Goal: Communication & Community: Answer question/provide support

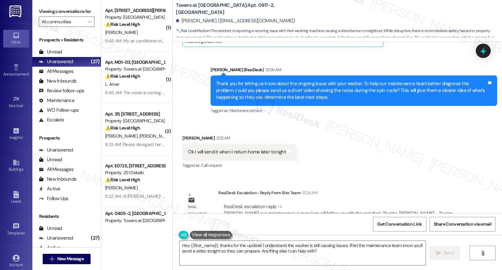
scroll to position [699, 0]
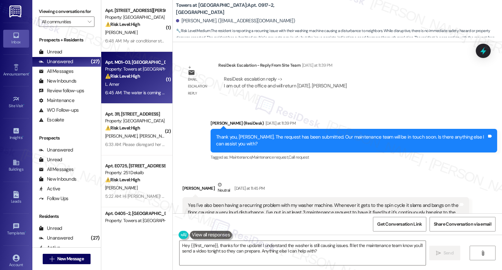
click at [136, 65] on div "Apt. M01-03, [GEOGRAPHIC_DATA]" at bounding box center [135, 62] width 60 height 7
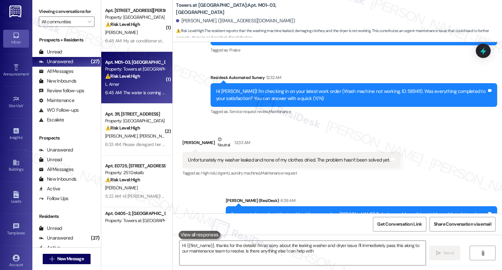
type textarea "Hi {{first_name}}, thanks for the details! I'm so sorry about the leaking washe…"
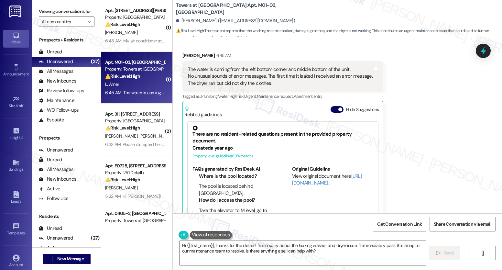
scroll to position [457, 0]
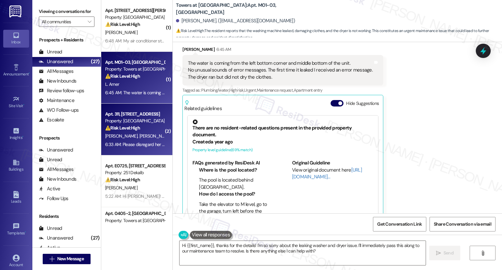
click at [133, 130] on strong "⚠️ Risk Level: High" at bounding box center [122, 128] width 35 height 6
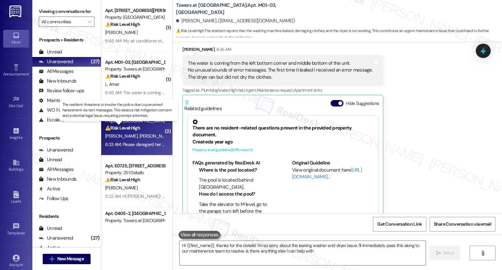
type textarea "Hi {{first_name}}, thanks for the details! I'm so sorry about the leaking washe…"
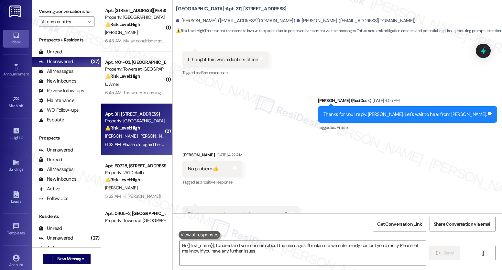
type textarea "Hi {{first_name}}, I understand your concern about the messages. I'll make sure…"
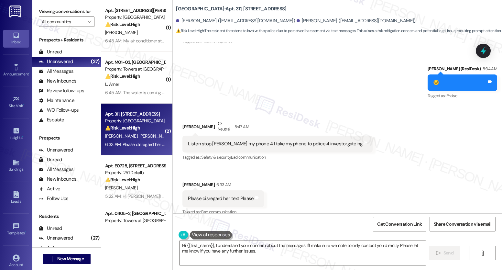
scroll to position [1162, 0]
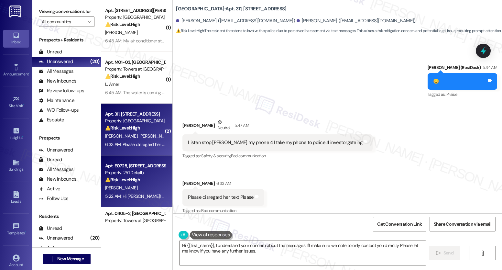
click at [145, 180] on div "⚠️ Risk Level: High The resident reports a recurring stove malfunction that has…" at bounding box center [135, 179] width 60 height 7
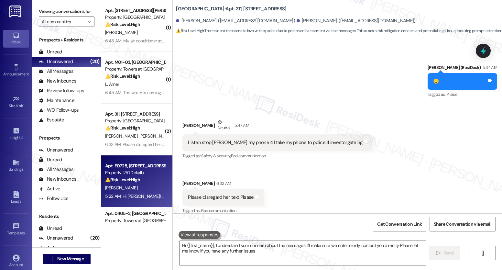
type textarea "Hi {{first_name}}, I understand your concern about the messages. I'll make sure…"
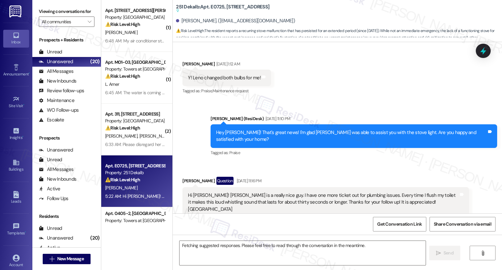
scroll to position [4441, 0]
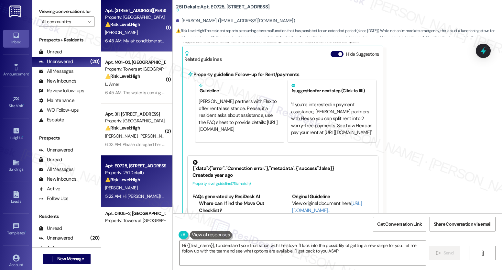
type textarea "Hi {{first_name}}, I understand your frustration with the stove. I'll look into…"
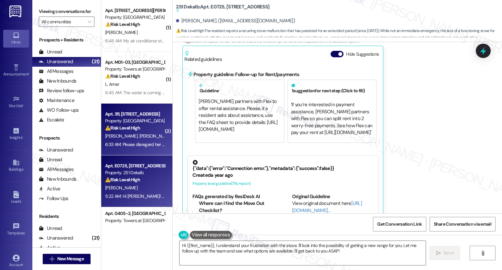
click at [149, 134] on span "[PERSON_NAME]" at bounding box center [155, 136] width 32 height 6
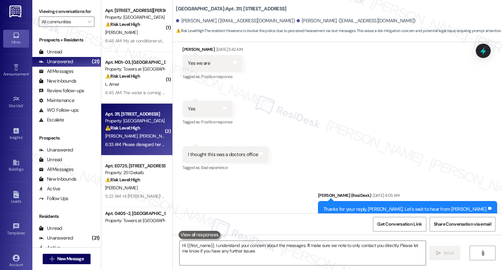
type textarea "Hi {{first_name}}, I understand your concern about the messages. I'll make sure…"
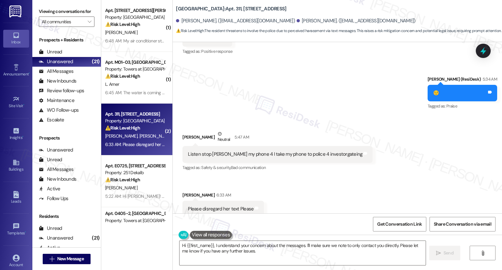
scroll to position [1162, 0]
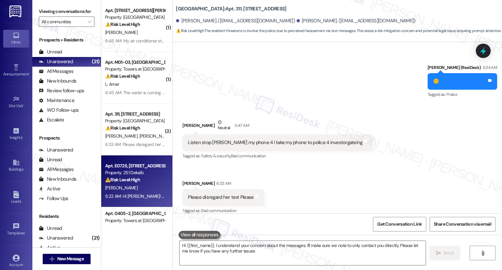
type textarea "Hi {{first_name}}, I understand your concern about the messages. I'll make sure…"
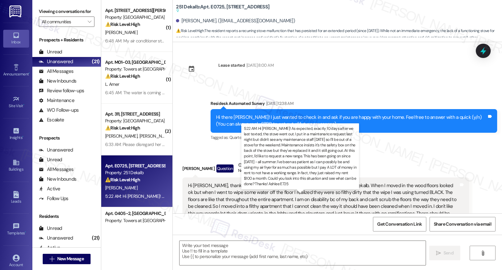
scroll to position [4441, 0]
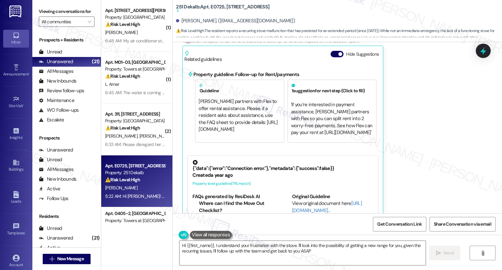
type textarea "Hi {{first_name}}, I understand your frustration with the stove. I'll look into…"
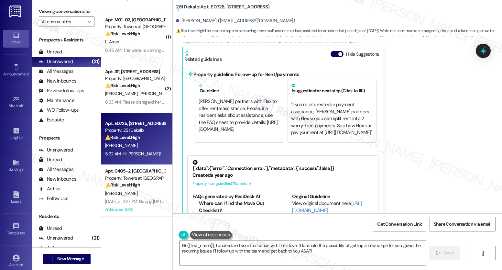
scroll to position [136, 0]
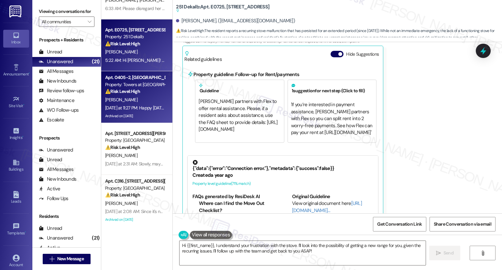
click at [135, 105] on div "[DATE] at 11:27 PM: Happy [DATE]. I appreciate you helping me out. I would love…" at bounding box center [394, 108] width 579 height 6
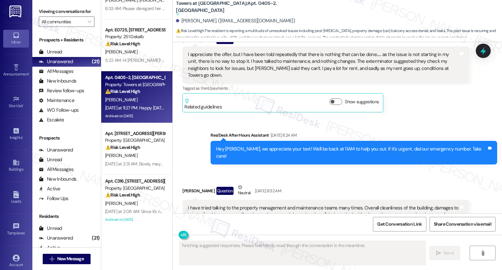
scroll to position [6285, 0]
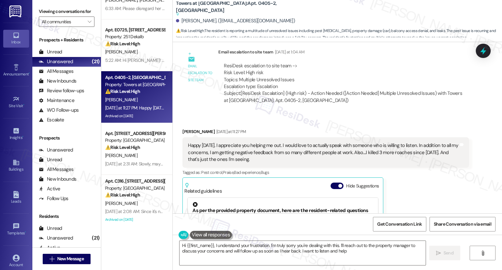
type textarea "Hi {{first_name}}, I understand your frustration. I'm truly sorry you're dealin…"
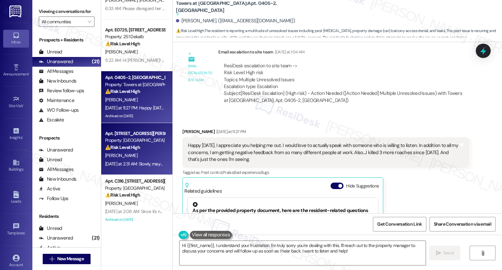
click at [122, 159] on div "[PERSON_NAME]" at bounding box center [134, 155] width 61 height 8
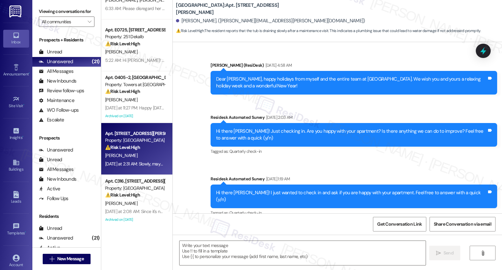
scroll to position [2224, 0]
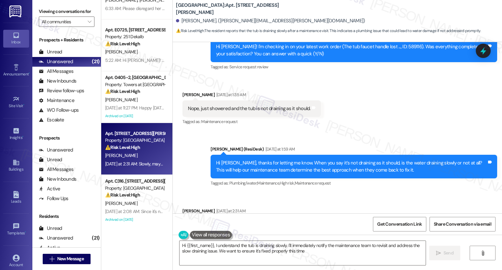
type textarea "Hi {{first_name}}, I understand the tub is draining slowly. I'll immediately no…"
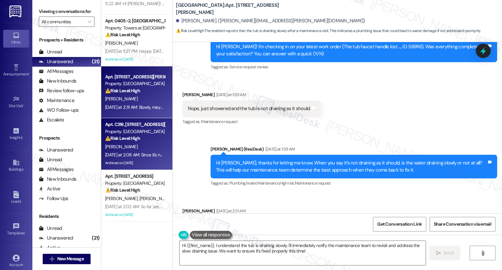
click at [122, 134] on div "Apt. C316, [STREET_ADDRESS][PERSON_NAME] Property: [GEOGRAPHIC_DATA] ⚠️ Risk Le…" at bounding box center [134, 131] width 61 height 22
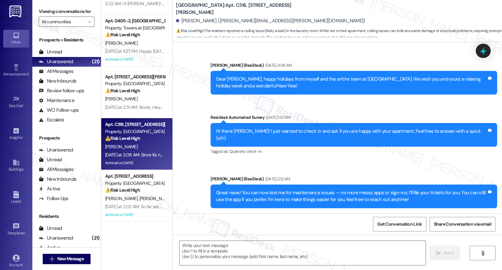
scroll to position [3479, 0]
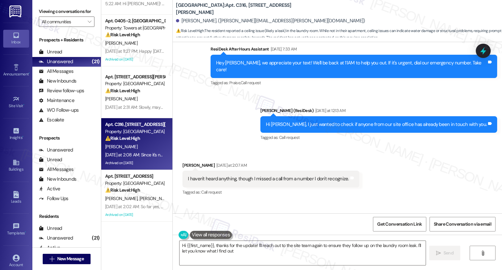
type textarea "Hi {{first_name}}, thanks for the update! I'll reach out to the site team again…"
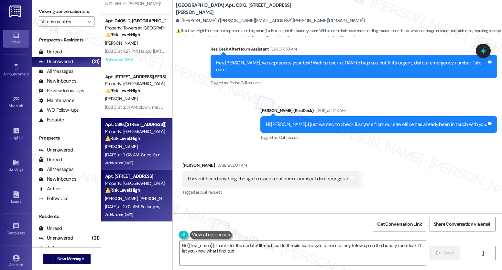
click at [139, 196] on span "[PERSON_NAME]" at bounding box center [155, 198] width 32 height 6
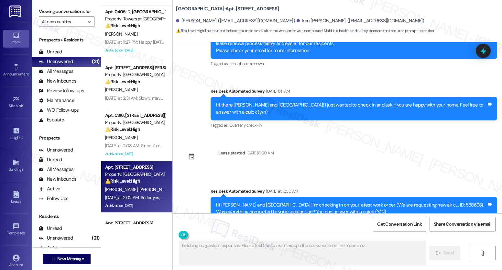
scroll to position [204, 0]
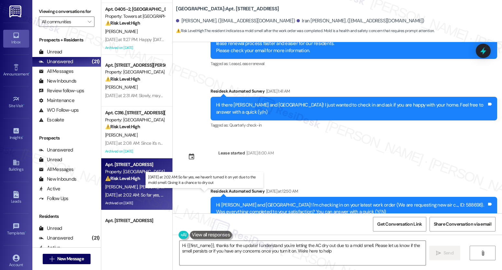
type textarea "Hi {{first_name}}, thanks for the update! I understand you're letting the AC dr…"
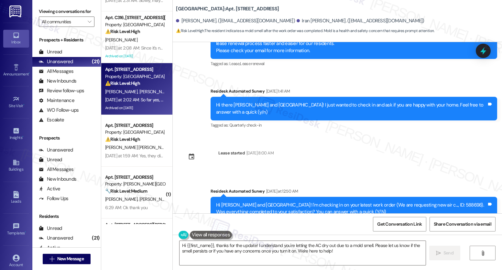
scroll to position [295, 0]
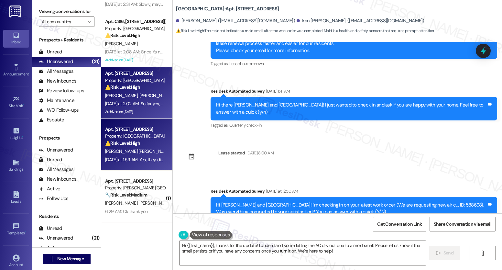
click at [143, 137] on div "Property: [GEOGRAPHIC_DATA]" at bounding box center [135, 136] width 60 height 7
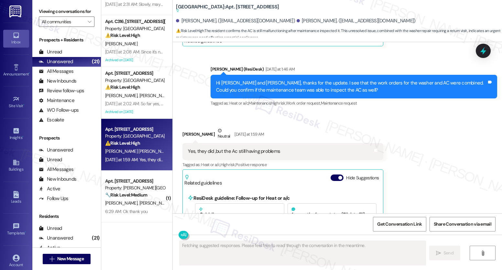
scroll to position [2893, 0]
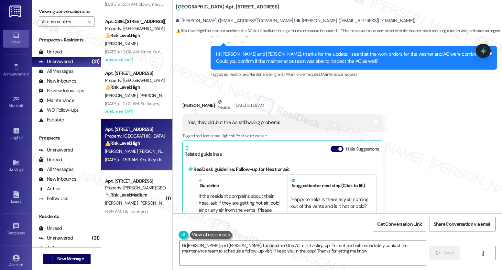
type textarea "Hi [PERSON_NAME] and [PERSON_NAME], I understand the AC is still acting up. I'm…"
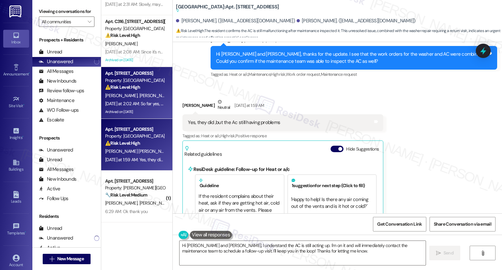
click at [114, 100] on div "[DATE] at 2:02 AM: So far yes, we haven't turned it on yet due to the mold smel…" at bounding box center [134, 104] width 61 height 8
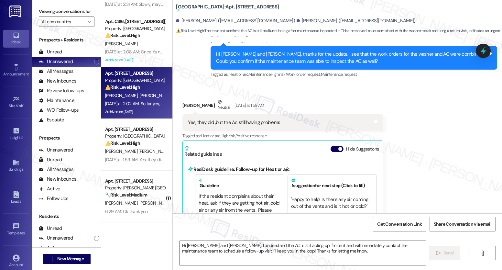
type textarea "Fetching suggested responses. Please feel free to read through the conversation…"
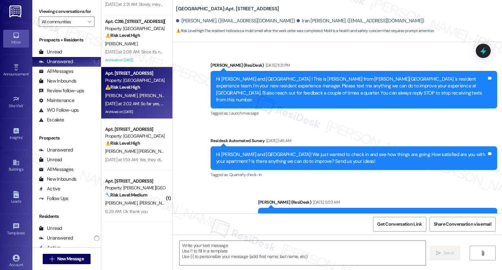
scroll to position [2231, 0]
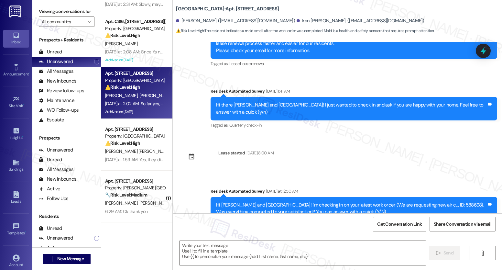
type textarea "Fetching suggested responses. Please feel free to read through the conversation…"
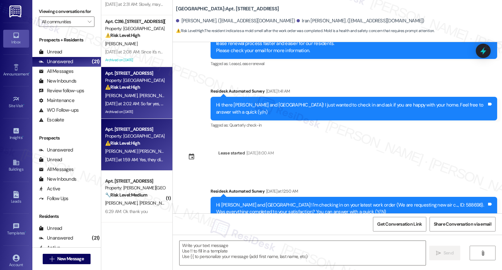
click at [113, 133] on div "Property: [GEOGRAPHIC_DATA]" at bounding box center [135, 136] width 60 height 7
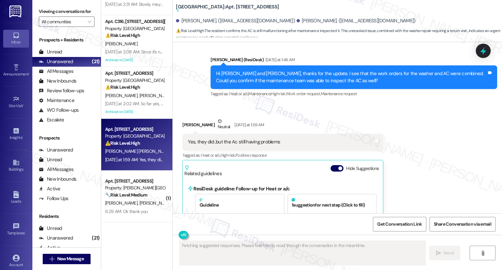
scroll to position [2893, 0]
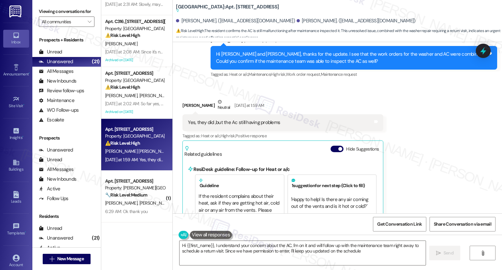
type textarea "Hi {{first_name}}, I understand your concern about the AC. I'm on it and will f…"
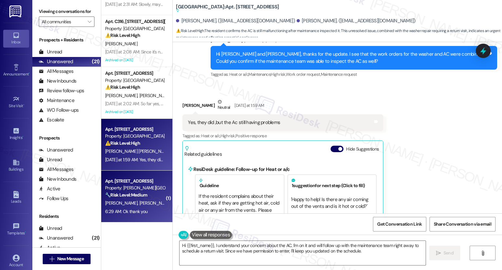
click at [126, 188] on div "Property: [PERSON_NAME][GEOGRAPHIC_DATA]" at bounding box center [135, 187] width 60 height 7
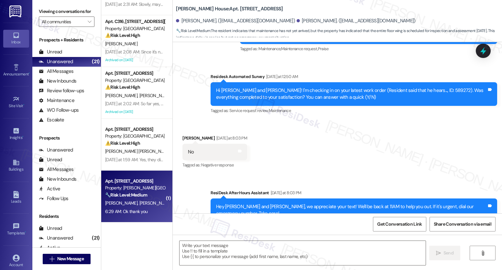
scroll to position [2163, 0]
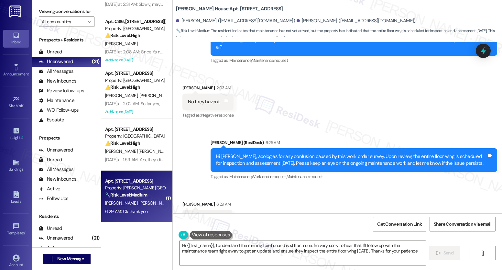
type textarea "Hi {{first_name}}, I understand the running toilet sound is still an issue. I'm…"
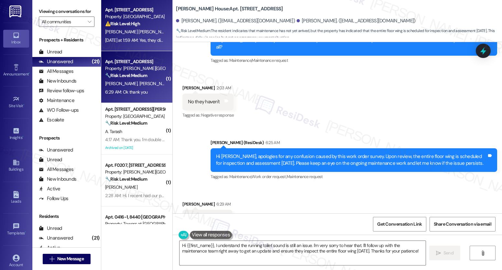
scroll to position [416, 0]
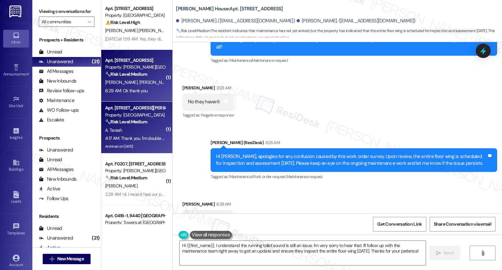
click at [138, 137] on div "4:17 AM: Thank you. I'm double checking to see if I can safely clean it off. I'…" at bounding box center [190, 138] width 170 height 6
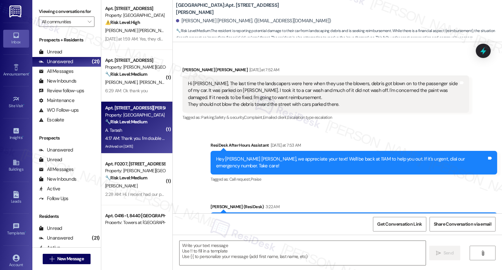
scroll to position [6175, 0]
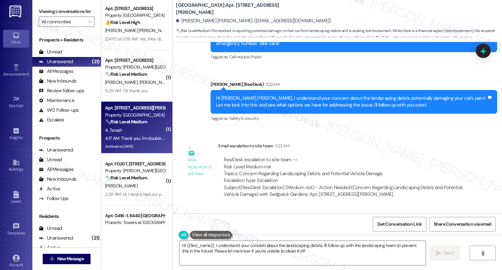
type textarea "Hi {{first_name}}, I understand your concern about the landscaping debris. I'll…"
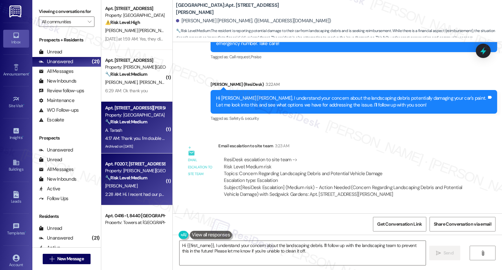
click at [134, 188] on div "[PERSON_NAME]" at bounding box center [134, 186] width 61 height 8
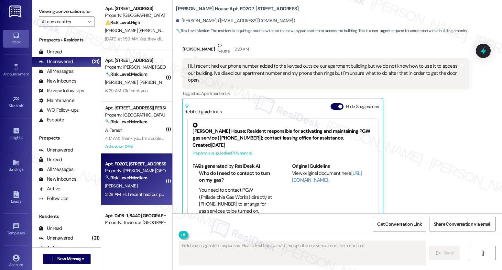
scroll to position [2919, 0]
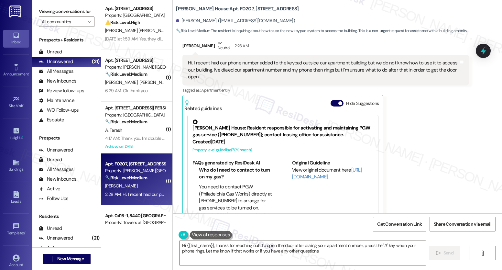
type textarea "Hi {{first_name}}, thanks for reaching out! To open the door after dialing your…"
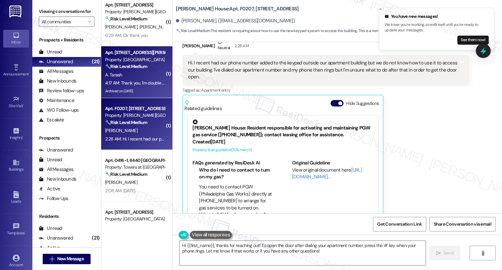
scroll to position [546, 0]
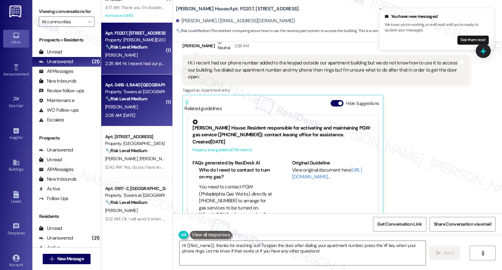
click at [135, 107] on div "[PERSON_NAME]" at bounding box center [134, 107] width 61 height 8
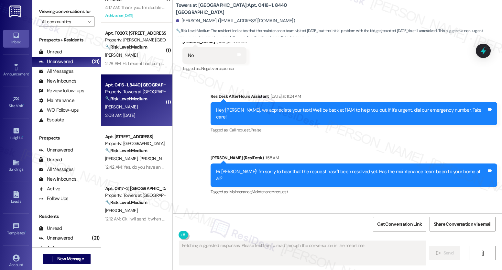
scroll to position [2550, 0]
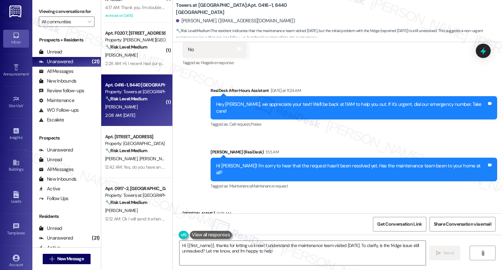
type textarea "Hi {{first_name}}, thanks for letting us know! I understand the maintenance tea…"
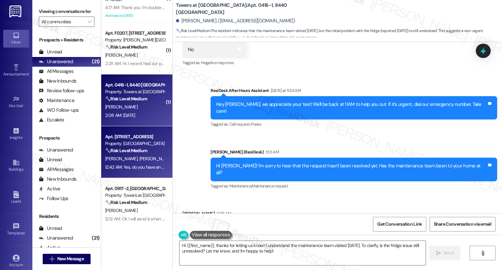
click at [114, 150] on strong "🔧 Risk Level: Medium" at bounding box center [126, 150] width 42 height 6
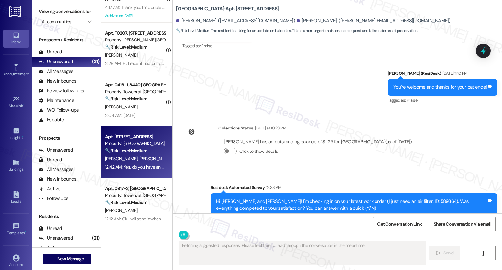
scroll to position [3592, 0]
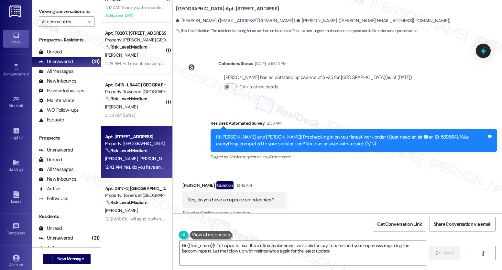
type textarea "Hi {{first_name}}! I'm happy to hear the air filter replacement was satisfactor…"
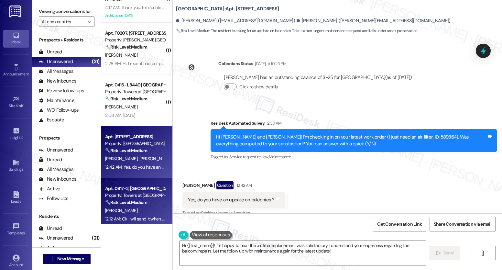
click at [124, 206] on div "[PERSON_NAME]" at bounding box center [134, 210] width 61 height 8
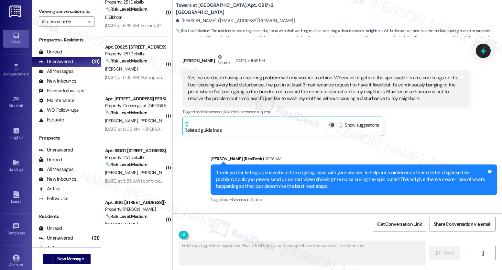
scroll to position [856, 0]
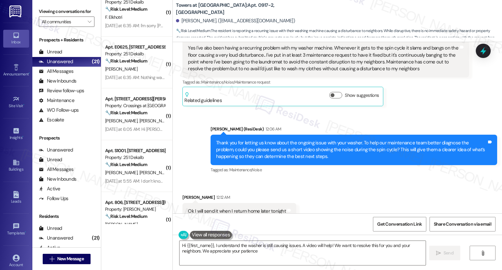
type textarea "Hi {{first_name}}, I understand the washer is still causing issues. A video wil…"
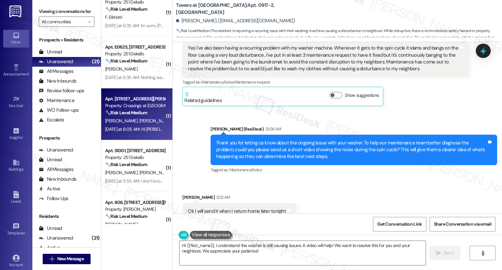
click at [132, 110] on strong "🔧 Risk Level: Medium" at bounding box center [126, 113] width 42 height 6
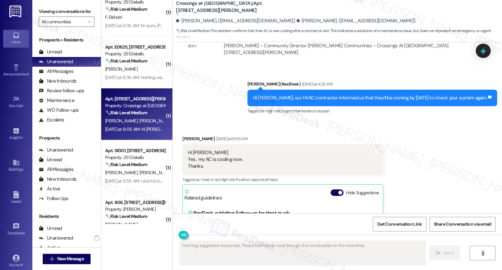
scroll to position [2203, 0]
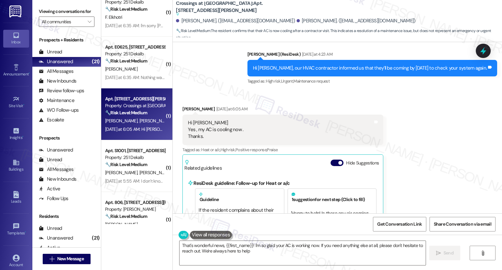
type textarea "That's wonderful news, {{first_name}}! I'm so glad your AC is working now. If y…"
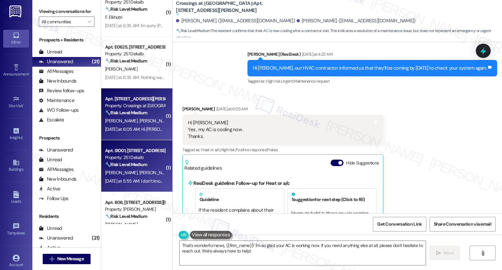
click at [133, 184] on div "[DATE] at 5:55 AM: I don’t know bc the problem is not in the apt but with the d…" at bounding box center [134, 181] width 61 height 8
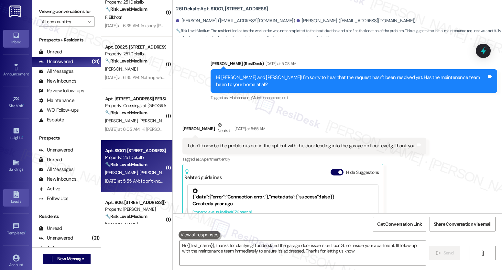
type textarea "Hi {{first_name}}, thanks for clarifying! I understand the garage door issue is…"
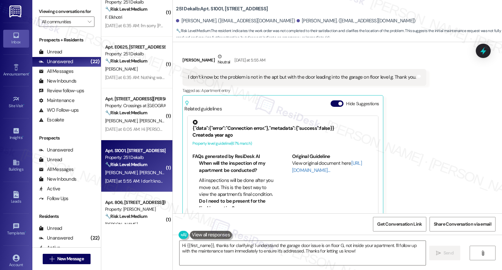
scroll to position [1058, 0]
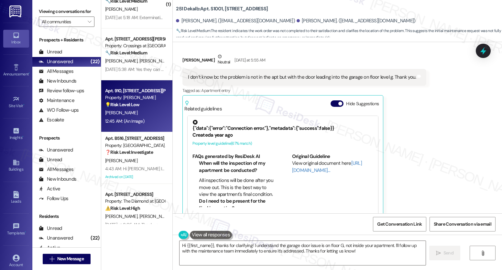
click at [135, 115] on div "[PERSON_NAME]" at bounding box center [134, 113] width 61 height 8
type textarea "Hi {{first_name}}, thanks for clarifying! I understand the garage door issue is…"
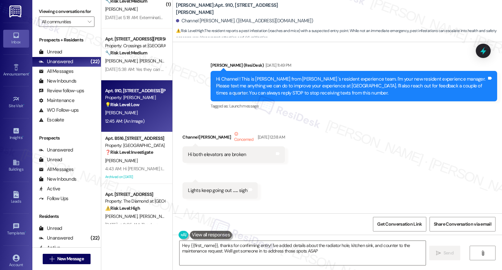
type textarea "Hey {{first_name}}, thanks for confirming entry! I've added details about the r…"
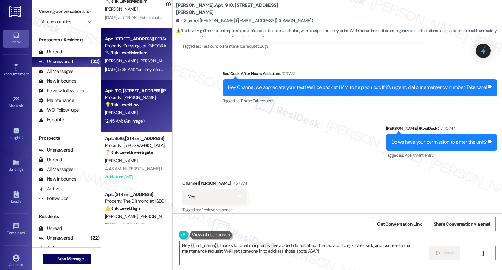
click at [139, 62] on span "[PERSON_NAME]" at bounding box center [156, 61] width 34 height 6
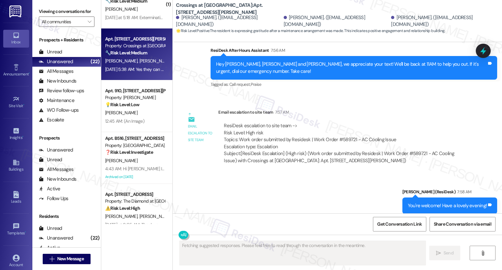
scroll to position [1667, 0]
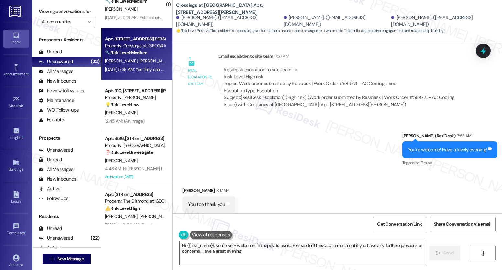
type textarea "Hi {{first_name}}, you're very welcome! I'm happy to assist. Please don't hesit…"
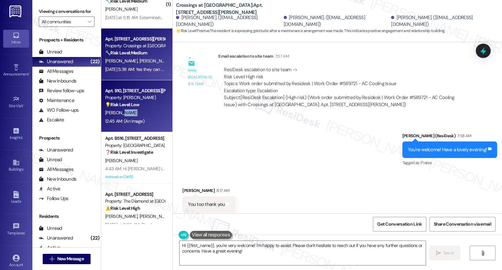
click at [130, 117] on div "Apt. 910, [STREET_ADDRESS][PERSON_NAME] Property: [PERSON_NAME] 💡 Risk Level: L…" at bounding box center [136, 106] width 71 height 52
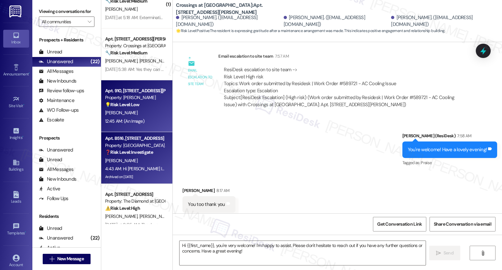
click at [130, 141] on div "Apt. B516, [STREET_ADDRESS]" at bounding box center [135, 138] width 60 height 7
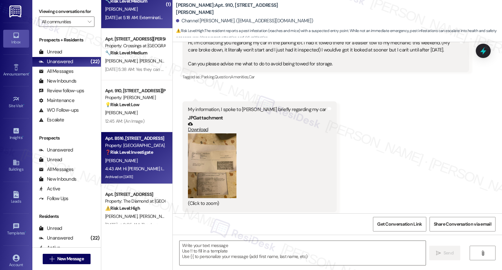
scroll to position [7530, 0]
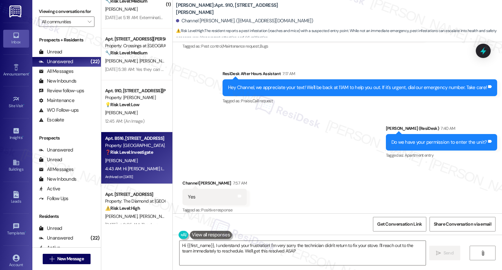
type textarea "Hi {{first_name}}, I understand your frustration! I'm very sorry the technician…"
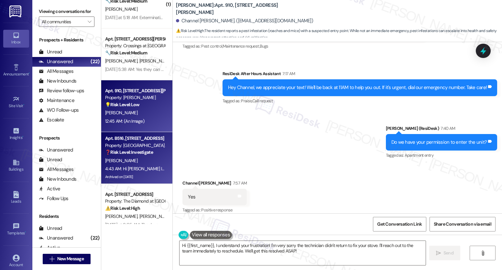
click at [148, 121] on div "12:45 AM: (An Image) 12:45 AM: (An Image)" at bounding box center [134, 121] width 61 height 8
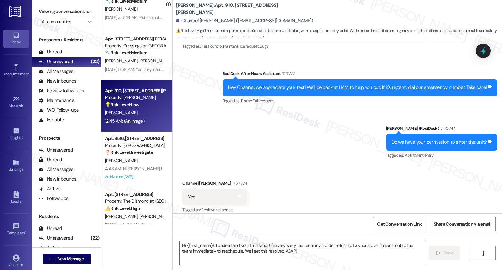
type textarea "Fetching suggested responses. Please feel free to read through the conversation…"
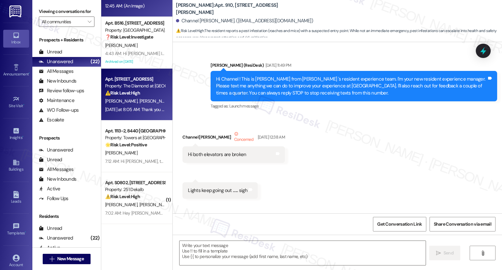
scroll to position [7529, 0]
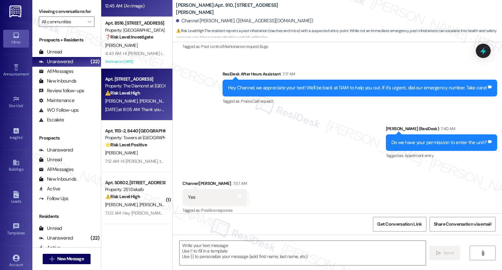
type textarea "Fetching suggested responses. Please feel free to read through the conversation…"
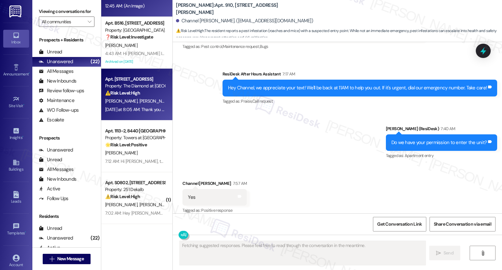
click at [147, 115] on div "Apt. [STREET_ADDRESS] Property: The Diamond at [GEOGRAPHIC_DATA] ⚠️ Risk Level:…" at bounding box center [136, 95] width 71 height 52
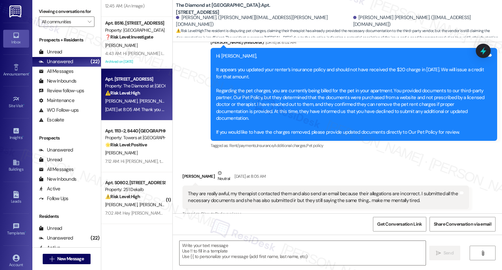
type textarea "Fetching suggested responses. Please feel free to read through the conversation…"
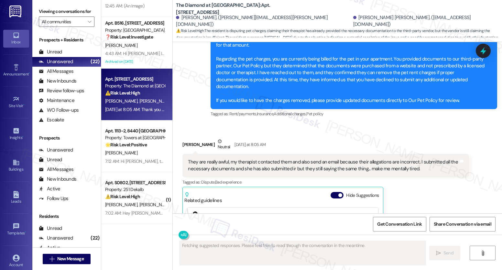
scroll to position [1098, 0]
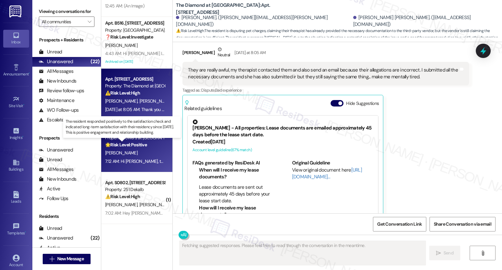
click at [133, 143] on strong "🌟 Risk Level: Positive" at bounding box center [126, 145] width 42 height 6
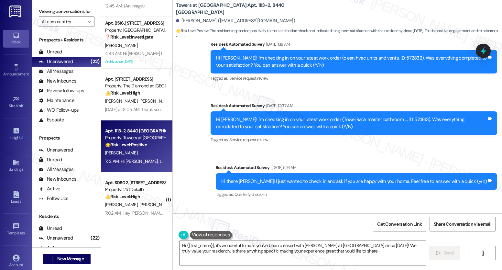
type textarea "Hi {{first_name}}, it's wonderful to hear you've been pleased with [PERSON_NAME…"
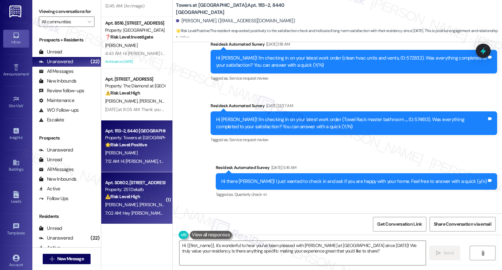
click at [146, 197] on div "⚠️ Risk Level: High The resident reports a running toilet that wastes water and…" at bounding box center [135, 196] width 60 height 7
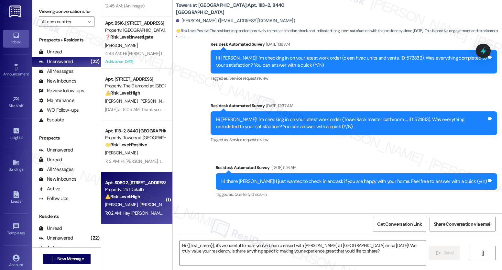
type textarea "Fetching suggested responses. Please feel free to read through the conversation…"
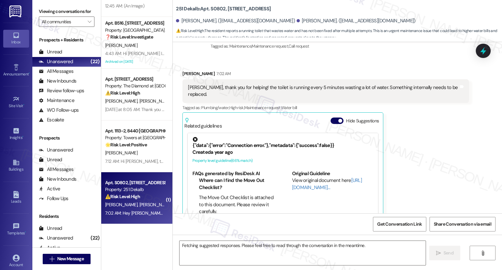
scroll to position [622, 0]
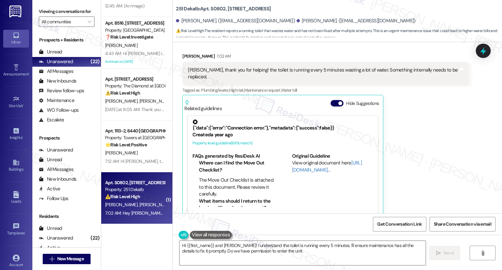
type textarea "Hi {{first_name}} and [PERSON_NAME]! I understand the toilet is running every 5…"
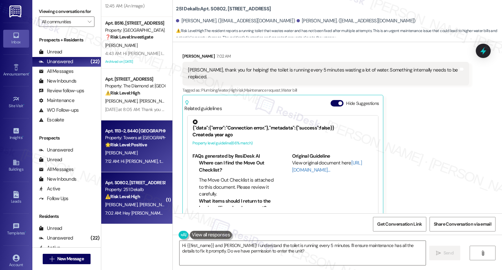
click at [154, 125] on div "Apt. 1113-2, 8440 Limekiln Pike Property: Towers at [GEOGRAPHIC_DATA] 🌟 Risk Le…" at bounding box center [136, 146] width 71 height 52
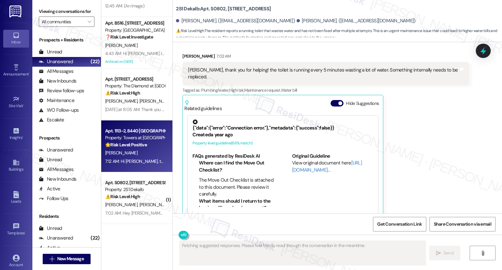
scroll to position [1677, 0]
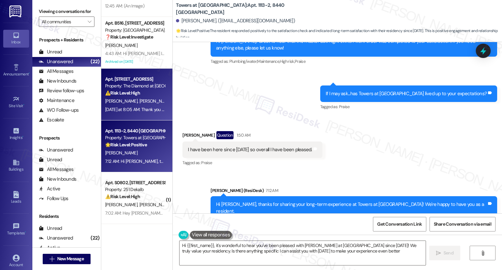
type textarea "Hi {{first_name}}, it's wonderful to hear you've been pleased with [PERSON_NAME…"
click at [158, 101] on div "[PERSON_NAME] [PERSON_NAME] [PERSON_NAME]" at bounding box center [134, 101] width 61 height 8
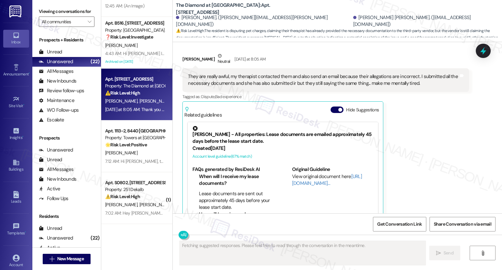
scroll to position [1098, 0]
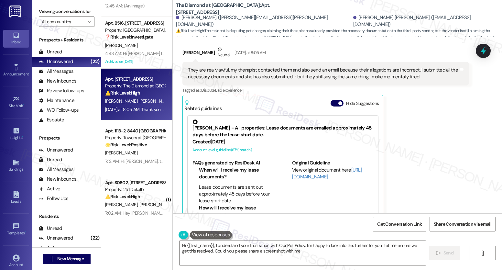
type textarea "Hi {{first_name}}, I understand your frustration with Our Pet Policy. I'm happy…"
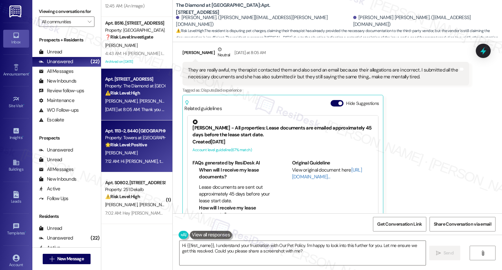
click at [137, 145] on strong "🌟 Risk Level: Positive" at bounding box center [126, 145] width 42 height 6
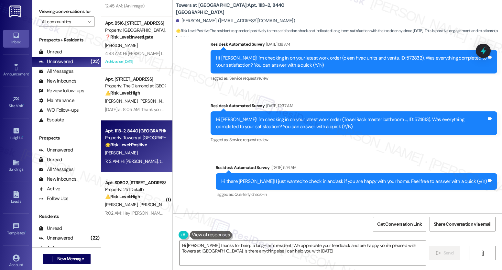
type textarea "Hi [PERSON_NAME], thanks for being a long-term resident! We appreciate your fee…"
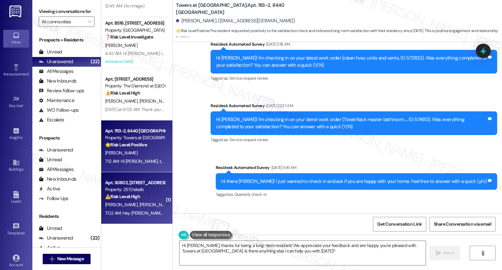
click at [125, 192] on div "Property: 251 Dekalb" at bounding box center [135, 189] width 60 height 7
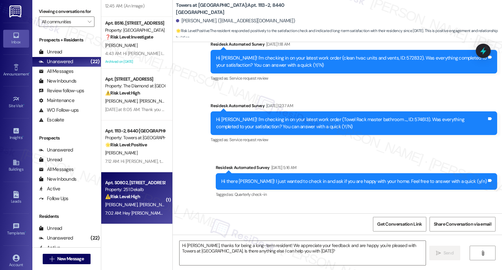
type textarea "Fetching suggested responses. Please feel free to read through the conversation…"
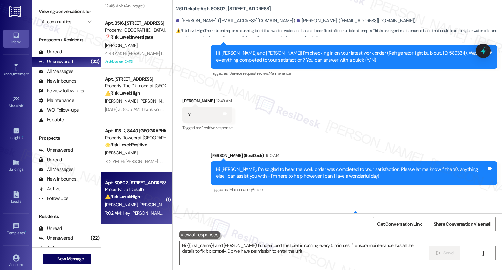
type textarea "Hi {{first_name}} and [PERSON_NAME]! I understand the toilet is running every 5…"
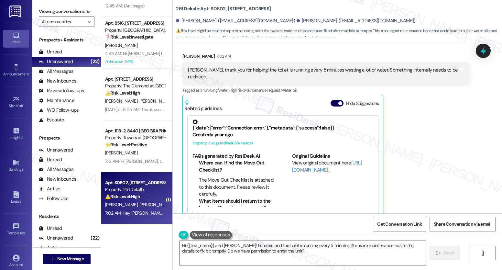
scroll to position [977, 0]
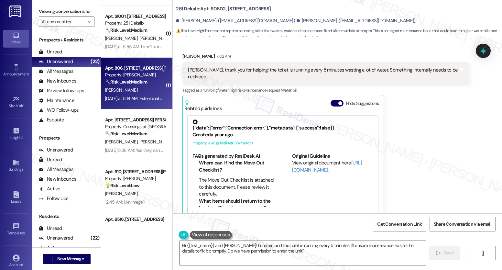
click at [154, 68] on div "Apt. 806, [STREET_ADDRESS][PERSON_NAME]" at bounding box center [135, 68] width 60 height 7
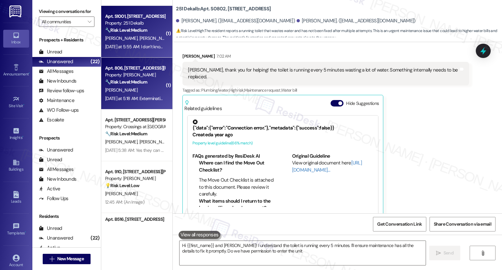
type textarea "Hi {{first_name}} and [PERSON_NAME]! I understand the toilet is running every 5…"
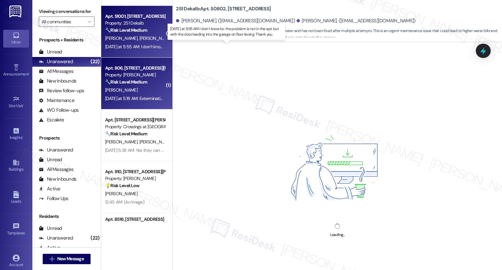
click at [148, 44] on div "[DATE] at 5:55 AM: I don’t know bc the problem is not in the apt but with the d…" at bounding box center [228, 47] width 246 height 6
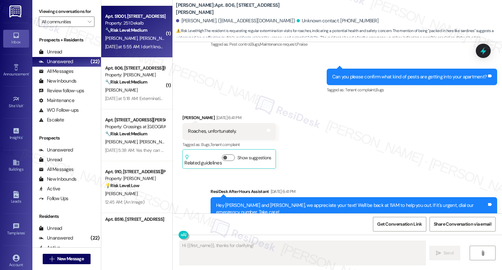
scroll to position [231, 0]
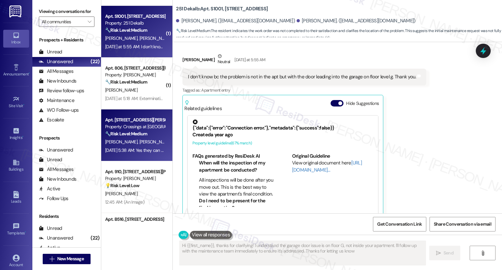
type textarea "Hi {{first_name}}, thanks for clarifying! I understand the garage door issue is…"
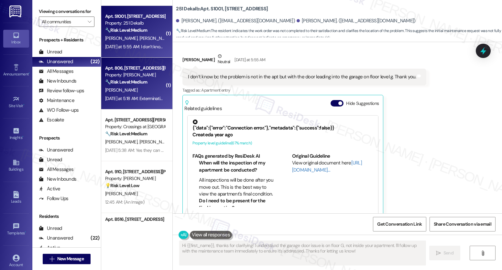
click at [138, 102] on div "[DATE] at 5:18 AM: Extermination services. All else is up to par. Thank you, [P…" at bounding box center [134, 98] width 61 height 8
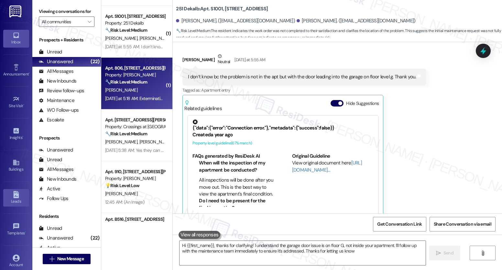
type textarea "Hi {{first_name}}, thanks for clarifying! I understand the garage door issue is…"
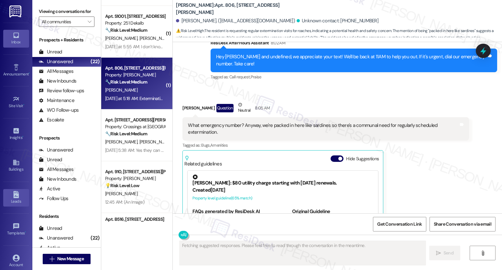
scroll to position [4336, 0]
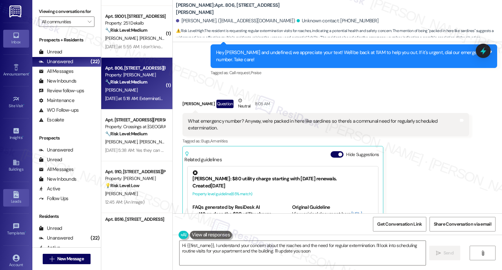
type textarea "Hi {{first_name}}, I understand your concern about the roaches and the need for…"
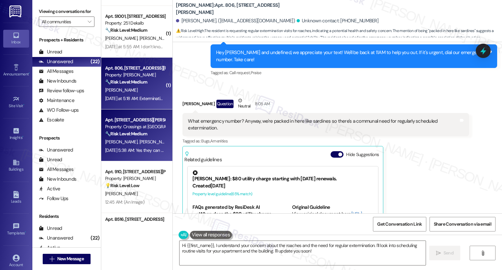
click at [151, 131] on div "🔧 Risk Level: Medium The resident reports that their AC is cooling the apartmen…" at bounding box center [135, 133] width 60 height 7
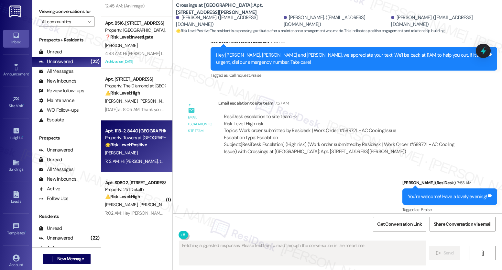
scroll to position [1667, 0]
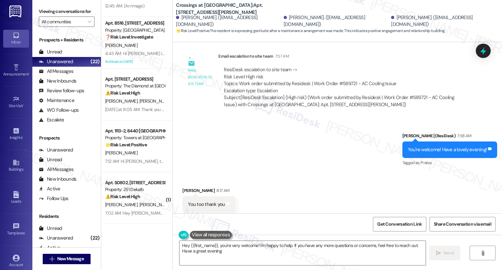
type textarea "Hey {{first_name}}, you're very welcome! I'm happy to help. If you have any mor…"
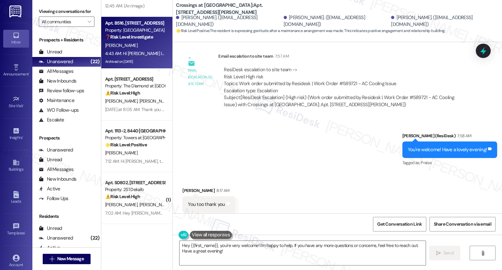
click at [145, 43] on div "[PERSON_NAME]" at bounding box center [134, 45] width 61 height 8
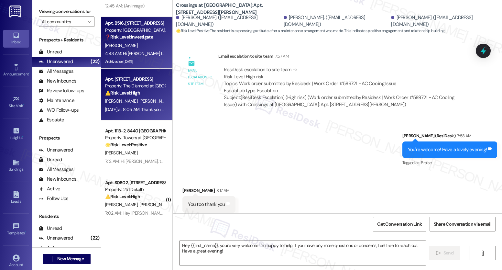
type textarea "Fetching suggested responses. Please feel free to read through the conversation…"
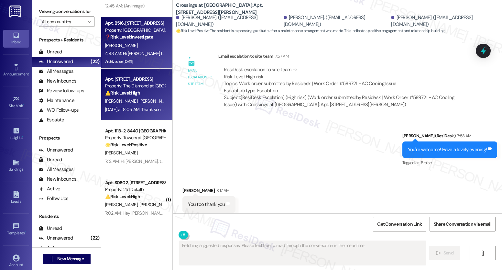
click at [134, 86] on div "Property: The Diamond at [GEOGRAPHIC_DATA]" at bounding box center [135, 85] width 60 height 7
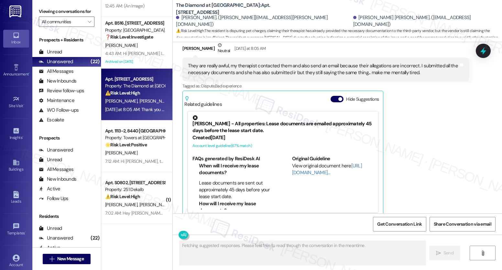
scroll to position [1098, 0]
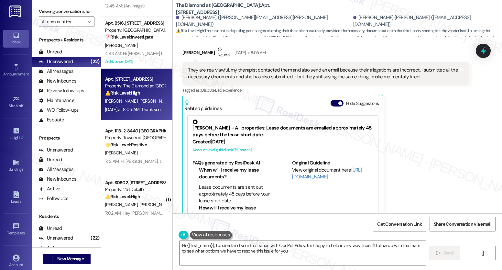
type textarea "Hi {{first_name}}, I understand your frustration with Our Pet Policy. I'm happy…"
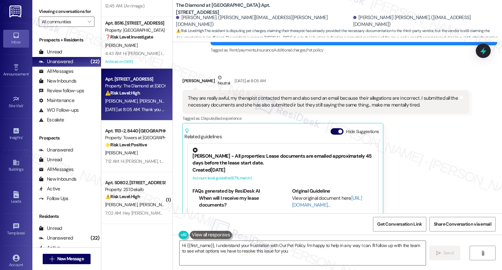
scroll to position [1054, 0]
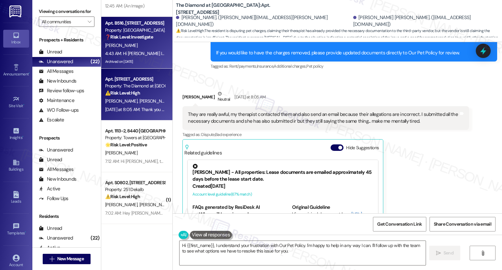
click at [152, 47] on div "[PERSON_NAME]" at bounding box center [134, 45] width 61 height 8
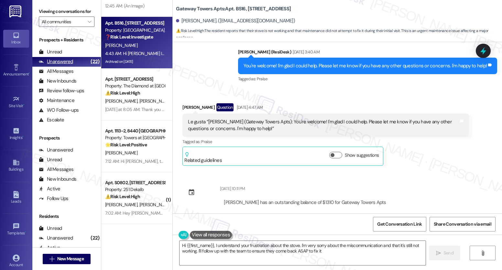
type textarea "Hi {{first_name}}, I understand your frustration about the stove. I'm very sorr…"
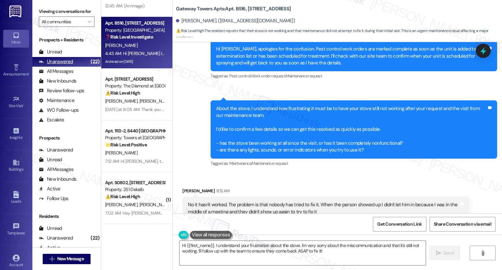
scroll to position [1192, 0]
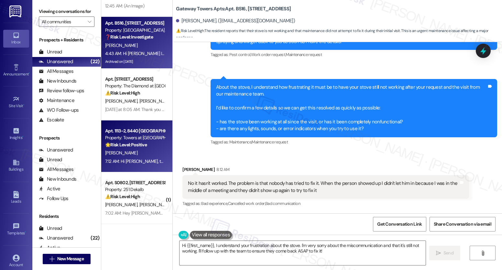
click at [126, 146] on strong "🌟 Risk Level: Positive" at bounding box center [126, 145] width 42 height 6
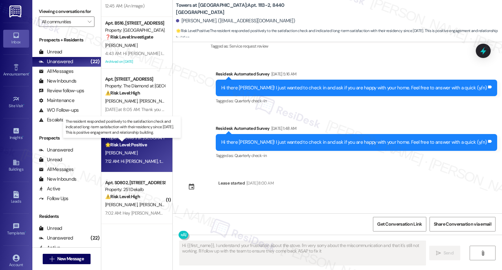
type textarea "Hi {{first_name}}, I understand your frustration about the stove. I'm very sorr…"
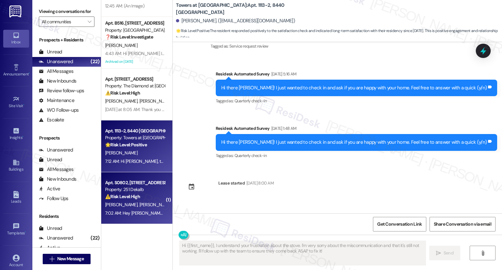
click at [127, 180] on div "Apt. S0802, [STREET_ADDRESS]" at bounding box center [135, 182] width 60 height 7
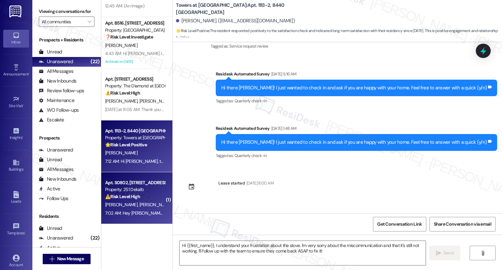
type textarea "Fetching suggested responses. Please feel free to read through the conversation…"
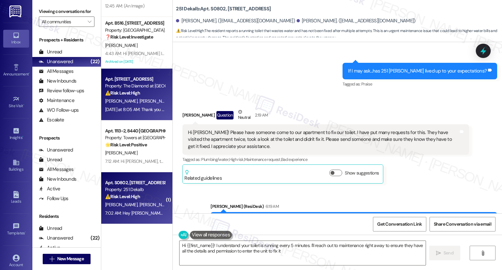
type textarea "Hi {{first_name}}! I understand your toilet is running every 5 minutes. I'll re…"
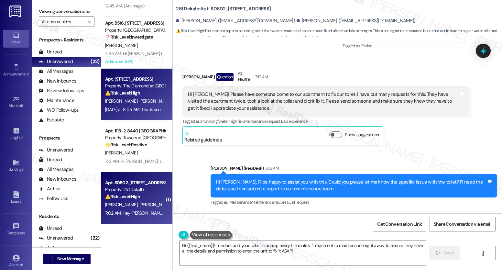
click at [130, 94] on strong "⚠️ Risk Level: High" at bounding box center [122, 93] width 35 height 6
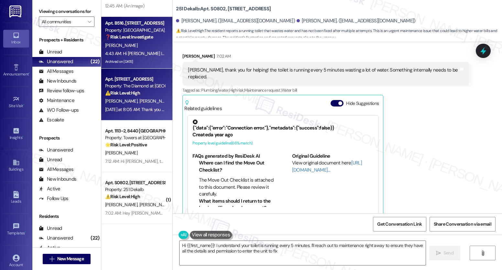
type textarea "Hi {{first_name}}! I understand your toilet is running every 5 minutes. I'll re…"
click at [127, 42] on div "[PERSON_NAME]" at bounding box center [134, 45] width 61 height 8
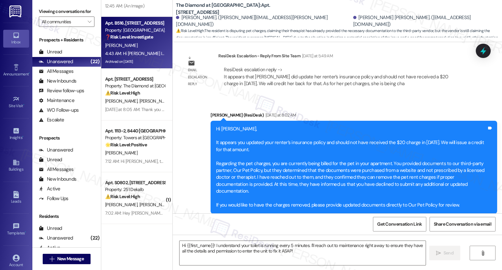
scroll to position [0, 0]
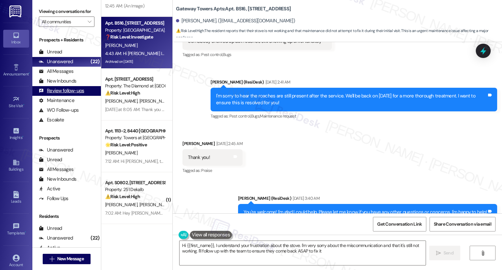
type textarea "Hi {{first_name}}, I understand your frustration about the stove. I'm very sorr…"
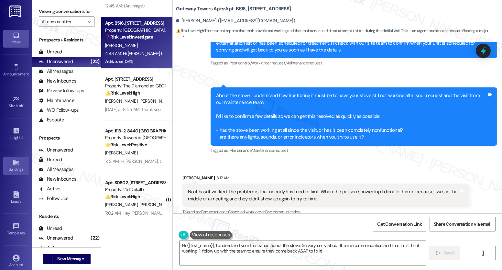
scroll to position [1192, 0]
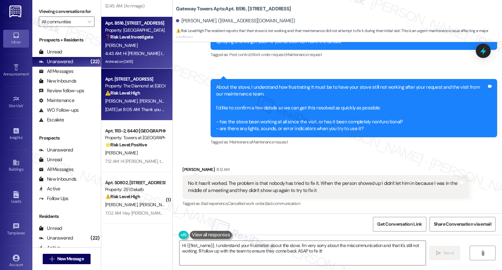
click at [137, 109] on div "[DATE] at 8:05 AM: Thank you for your message. Our offices are currently closed…" at bounding box center [304, 109] width 398 height 6
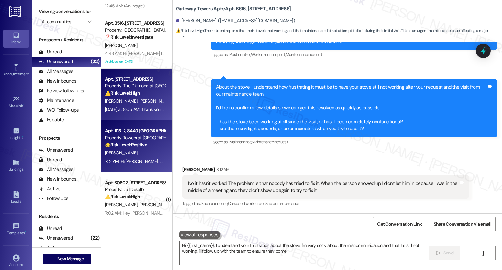
type textarea "Hi {{first_name}}, I understand your frustration about the stove. I'm very sorr…"
click at [127, 133] on div "Apt. 1113-2, 8440 [GEOGRAPHIC_DATA]" at bounding box center [135, 130] width 60 height 7
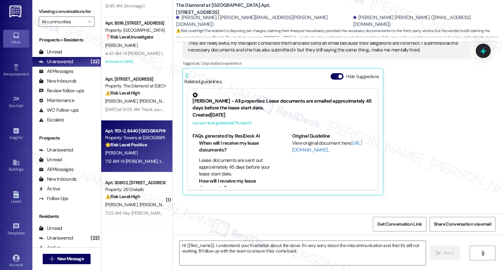
scroll to position [1098, 0]
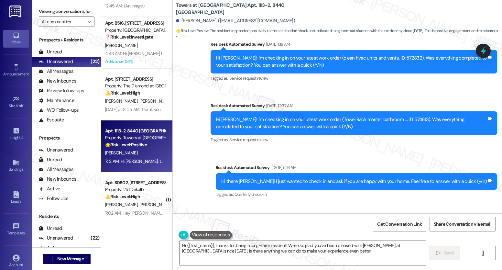
type textarea "Hi {{first_name}}, thanks for being a long-term resident! We're so glad you've …"
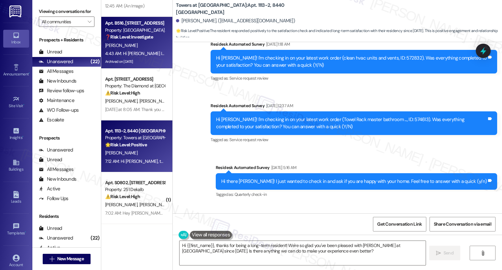
click at [157, 58] on div "Archived on [DATE]" at bounding box center [134, 62] width 61 height 8
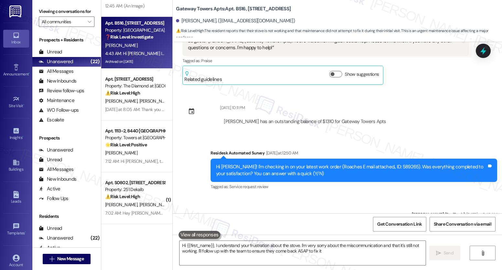
type textarea "Hi {{first_name}}, I understand your frustration about the stove. I'm very sorr…"
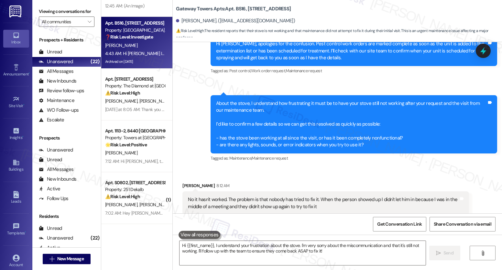
scroll to position [1192, 0]
